Goal: Information Seeking & Learning: Learn about a topic

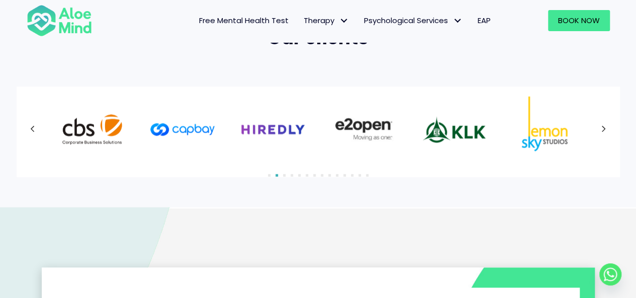
scroll to position [683, 0]
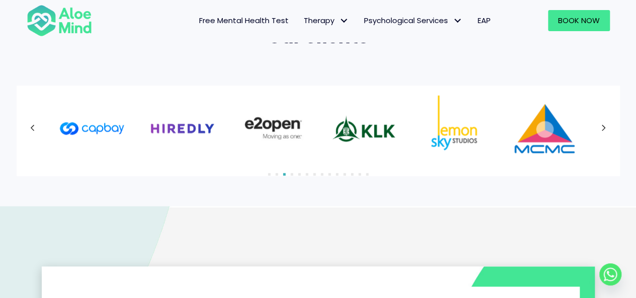
click at [605, 131] on icon at bounding box center [603, 128] width 5 height 13
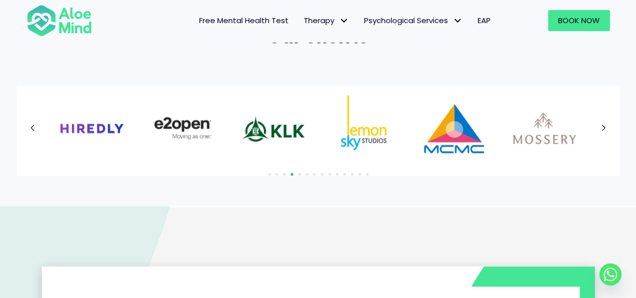
click at [605, 131] on icon at bounding box center [603, 128] width 5 height 13
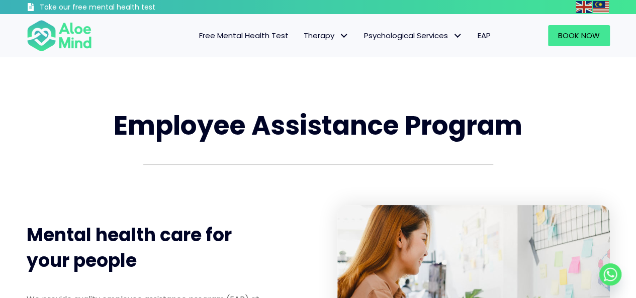
click at [482, 37] on span "EAP" at bounding box center [483, 35] width 13 height 11
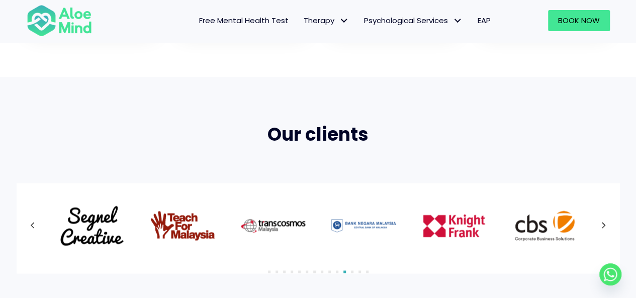
scroll to position [585, 0]
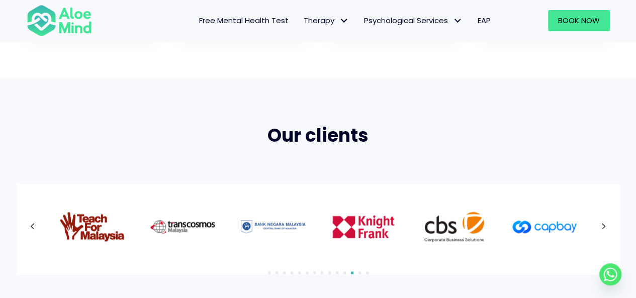
click at [601, 223] on icon at bounding box center [603, 226] width 5 height 13
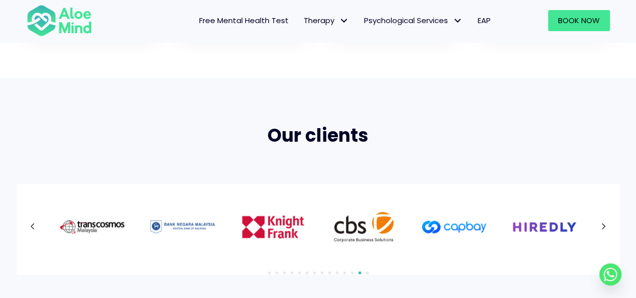
click at [601, 223] on icon at bounding box center [603, 226] width 5 height 13
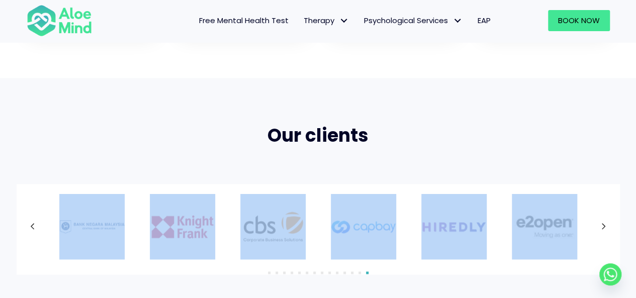
click at [601, 223] on div at bounding box center [318, 226] width 583 height 65
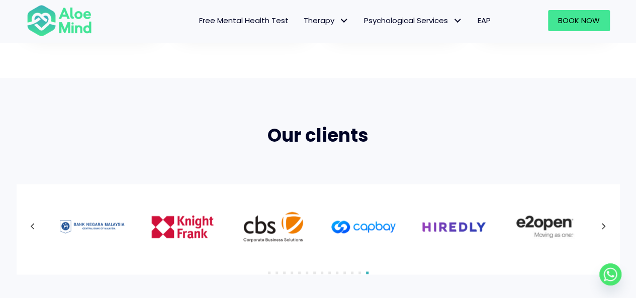
click at [601, 223] on div at bounding box center [318, 226] width 583 height 65
click at [601, 223] on icon at bounding box center [603, 226] width 5 height 13
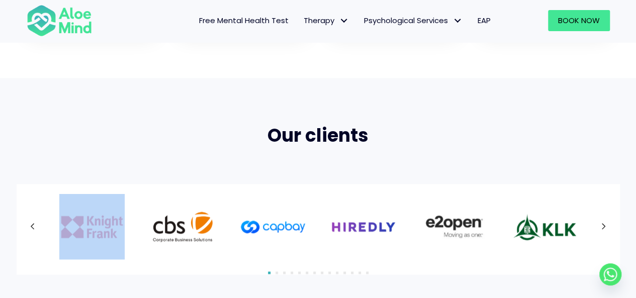
click at [601, 223] on icon at bounding box center [603, 226] width 5 height 13
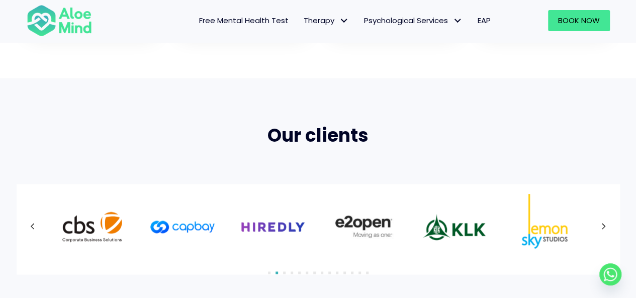
click at [601, 223] on icon at bounding box center [603, 226] width 5 height 13
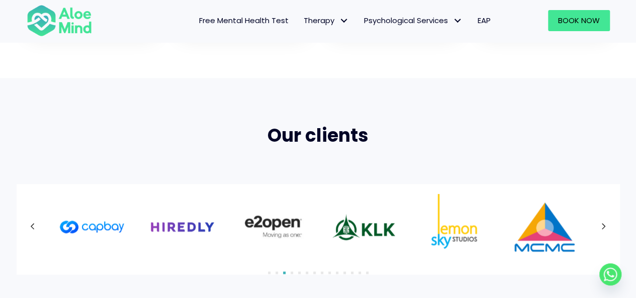
click at [601, 223] on icon at bounding box center [603, 226] width 5 height 13
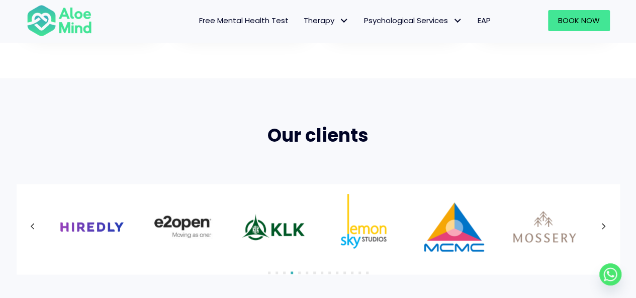
click at [601, 223] on icon at bounding box center [603, 226] width 5 height 13
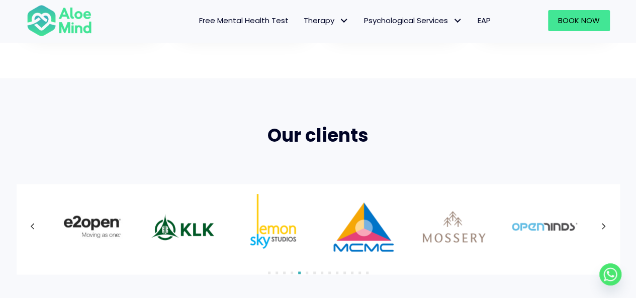
click at [601, 223] on icon at bounding box center [603, 226] width 5 height 13
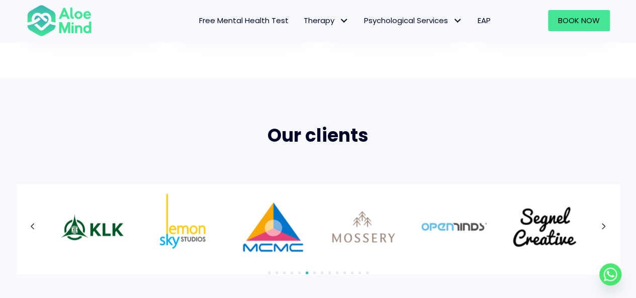
click at [601, 223] on icon at bounding box center [603, 226] width 5 height 13
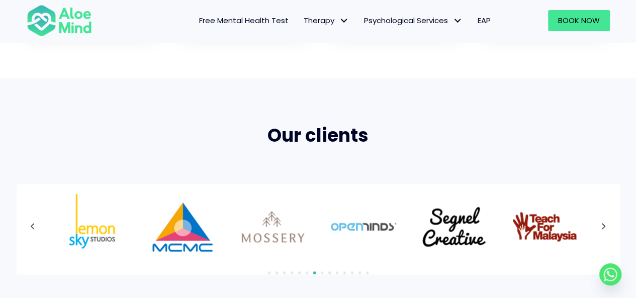
click at [601, 223] on icon at bounding box center [603, 226] width 5 height 13
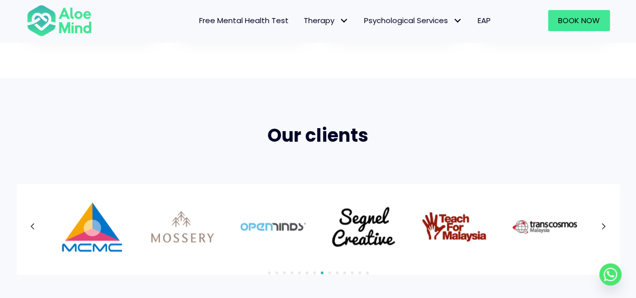
click at [601, 223] on icon at bounding box center [603, 226] width 5 height 13
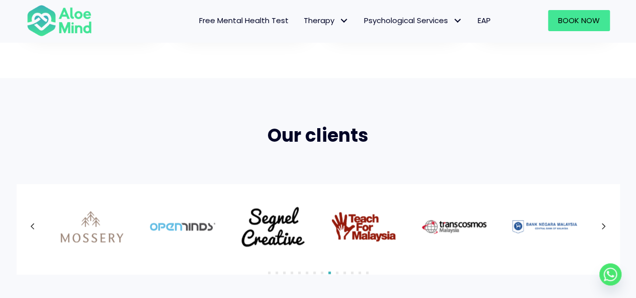
click at [601, 223] on icon at bounding box center [603, 226] width 5 height 13
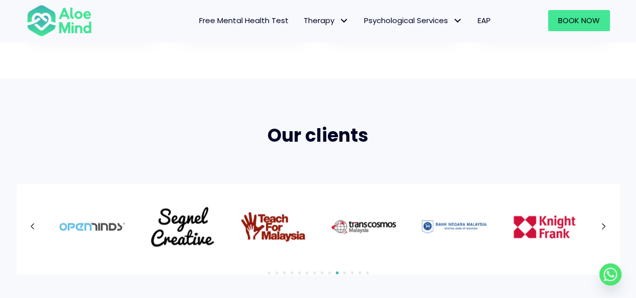
click at [601, 223] on icon at bounding box center [603, 226] width 5 height 13
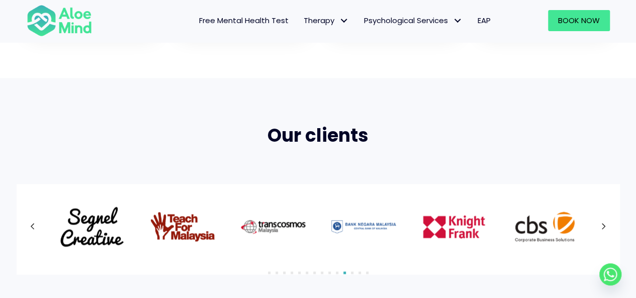
click at [601, 223] on icon at bounding box center [603, 226] width 5 height 13
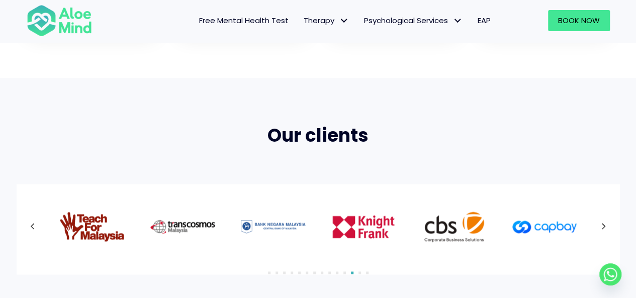
click at [601, 223] on icon at bounding box center [603, 226] width 5 height 13
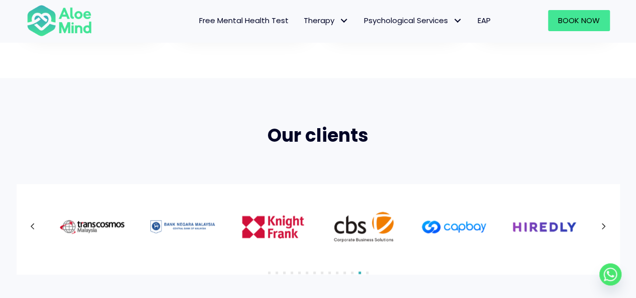
scroll to position [0, 0]
